Goal: Find specific page/section: Find specific page/section

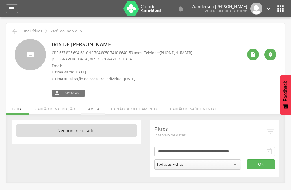
click at [95, 111] on li "Família" at bounding box center [93, 108] width 25 height 14
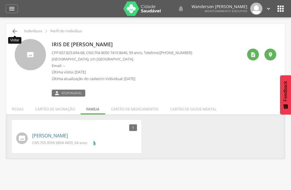
click at [16, 30] on icon "" at bounding box center [14, 31] width 7 height 7
click at [18, 32] on icon "" at bounding box center [14, 31] width 7 height 7
click at [17, 33] on icon "" at bounding box center [14, 31] width 7 height 7
click at [60, 33] on p "Perfil do Indivíduo" at bounding box center [66, 31] width 32 height 5
click at [14, 7] on icon "" at bounding box center [11, 8] width 7 height 7
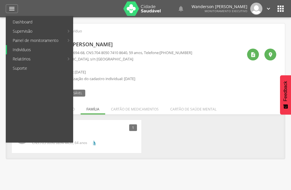
click at [27, 51] on link "Indivíduos" at bounding box center [40, 49] width 66 height 9
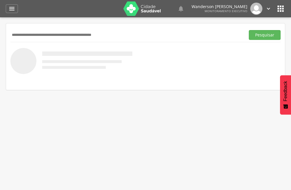
click at [60, 35] on input "text" at bounding box center [126, 35] width 233 height 10
type input "******"
click at [249, 30] on button "Pesquisar" at bounding box center [265, 35] width 32 height 10
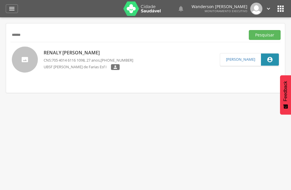
click at [78, 52] on p "Renaly [PERSON_NAME]" at bounding box center [89, 52] width 90 height 7
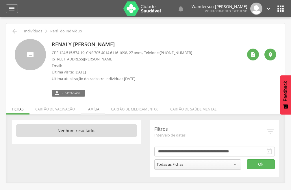
click at [88, 108] on li "Família" at bounding box center [93, 108] width 25 height 14
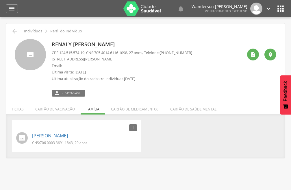
click at [281, 7] on icon "" at bounding box center [280, 8] width 9 height 9
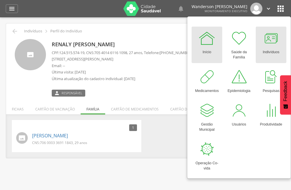
click at [268, 40] on div at bounding box center [271, 38] width 17 height 17
